Goal: Information Seeking & Learning: Learn about a topic

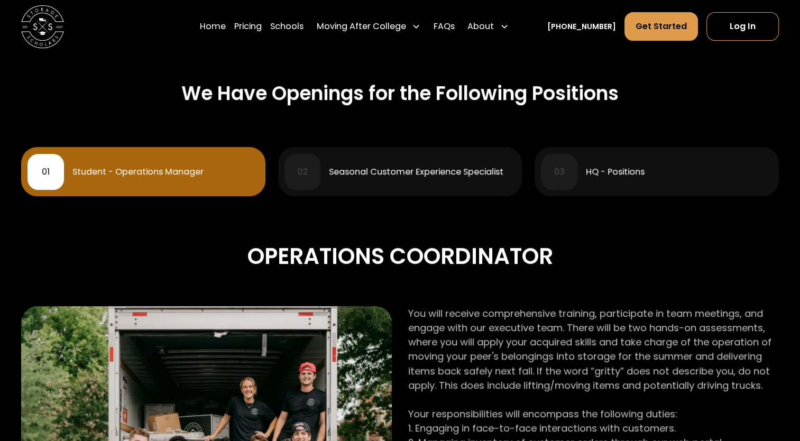
scroll to position [582, 0]
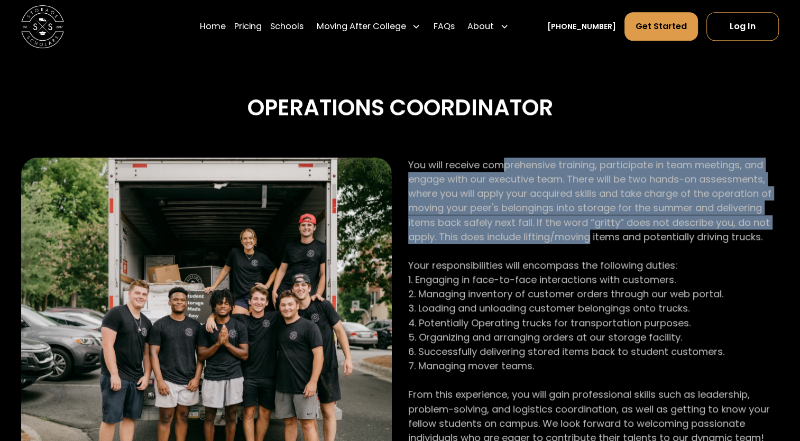
drag, startPoint x: 508, startPoint y: 172, endPoint x: 593, endPoint y: 236, distance: 105.8
click at [593, 236] on p "You will receive comprehensive training, participate in team meetings, and enga…" at bounding box center [593, 301] width 371 height 287
drag, startPoint x: 593, startPoint y: 236, endPoint x: 528, endPoint y: 260, distance: 69.5
click at [528, 260] on p "You will receive comprehensive training, participate in team meetings, and enga…" at bounding box center [593, 301] width 371 height 287
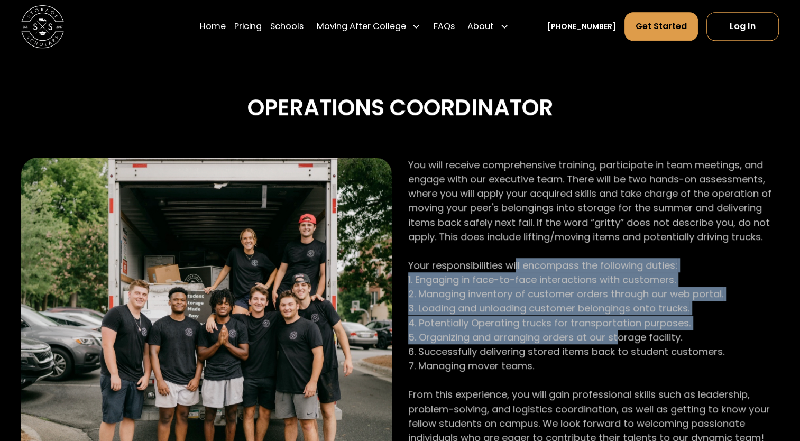
drag, startPoint x: 515, startPoint y: 272, endPoint x: 617, endPoint y: 342, distance: 124.1
click at [617, 342] on p "You will receive comprehensive training, participate in team meetings, and enga…" at bounding box center [593, 301] width 371 height 287
drag, startPoint x: 617, startPoint y: 342, endPoint x: 523, endPoint y: 331, distance: 95.3
click at [523, 331] on p "You will receive comprehensive training, participate in team meetings, and enga…" at bounding box center [593, 301] width 371 height 287
click at [507, 310] on p "You will receive comprehensive training, participate in team meetings, and enga…" at bounding box center [593, 301] width 371 height 287
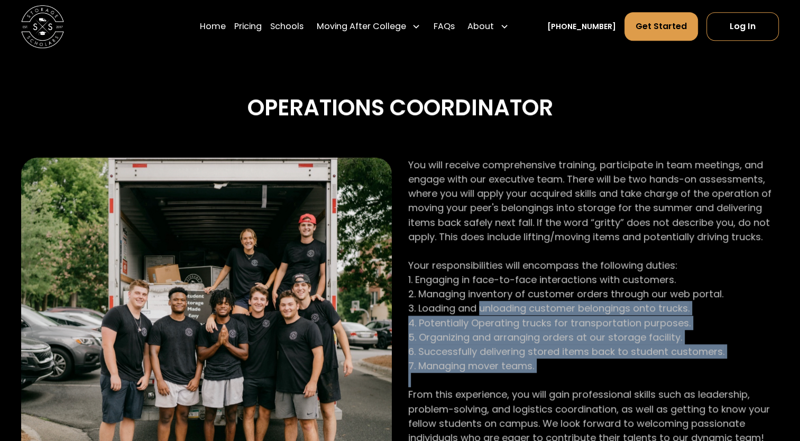
drag, startPoint x: 507, startPoint y: 310, endPoint x: 654, endPoint y: 378, distance: 161.9
click at [654, 378] on p "You will receive comprehensive training, participate in team meetings, and enga…" at bounding box center [593, 301] width 371 height 287
drag, startPoint x: 654, startPoint y: 378, endPoint x: 537, endPoint y: 350, distance: 120.2
click at [537, 350] on p "You will receive comprehensive training, participate in team meetings, and enga…" at bounding box center [593, 301] width 371 height 287
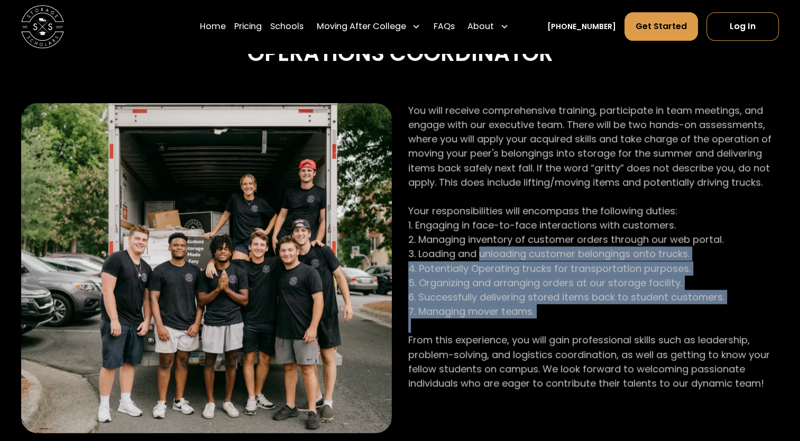
scroll to position [688, 0]
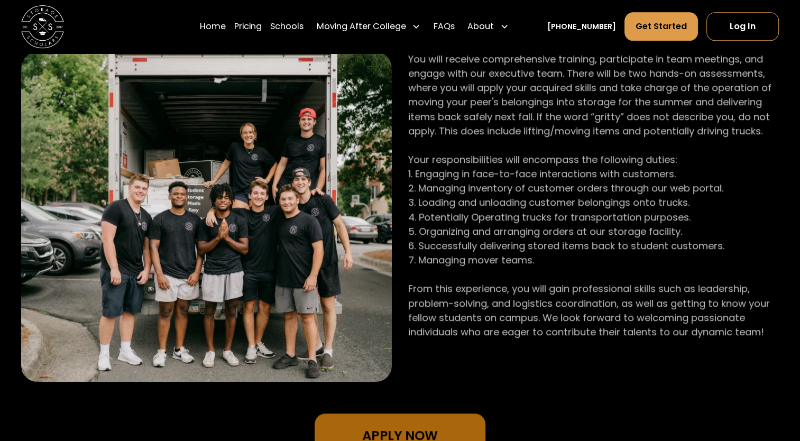
click at [480, 298] on p "You will receive comprehensive training, participate in team meetings, and enga…" at bounding box center [593, 195] width 371 height 287
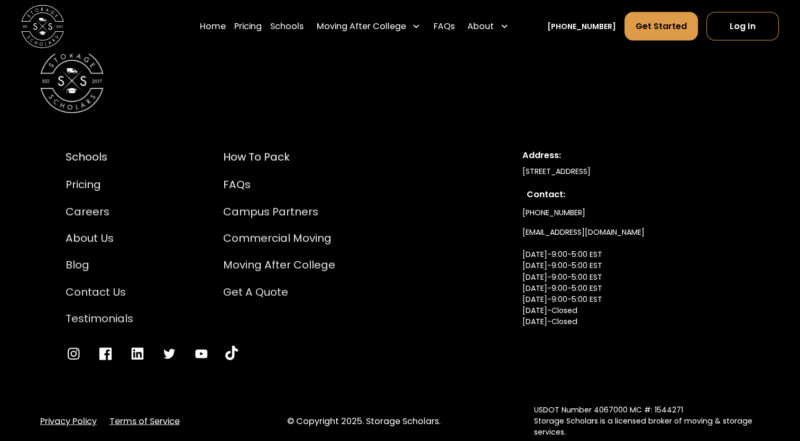
scroll to position [2378, 0]
